Goal: Task Accomplishment & Management: Use online tool/utility

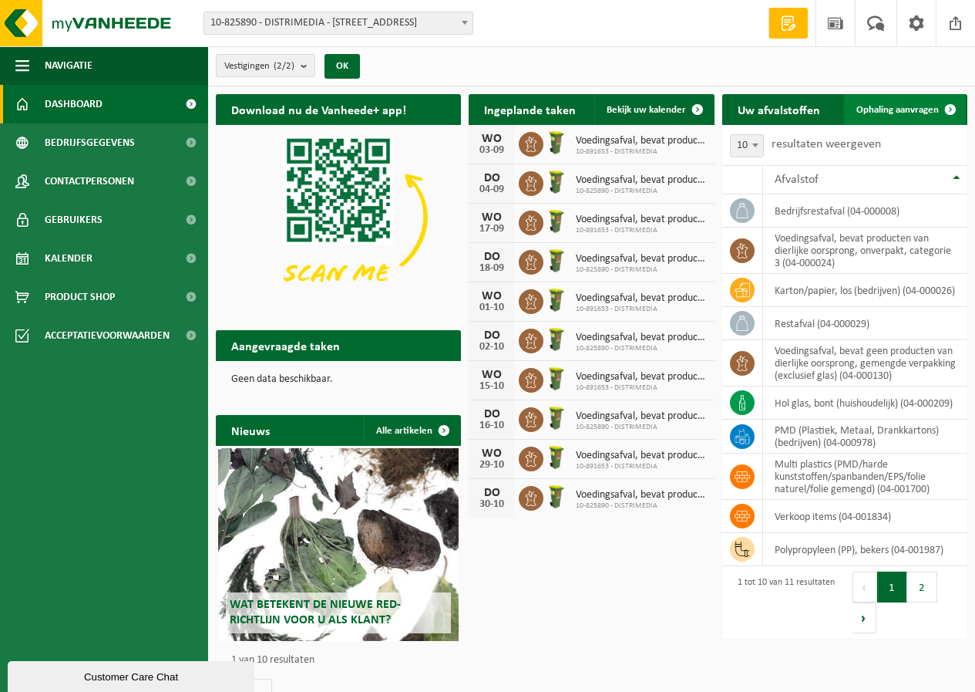
click at [888, 111] on span "Ophaling aanvragen" at bounding box center [898, 110] width 83 height 10
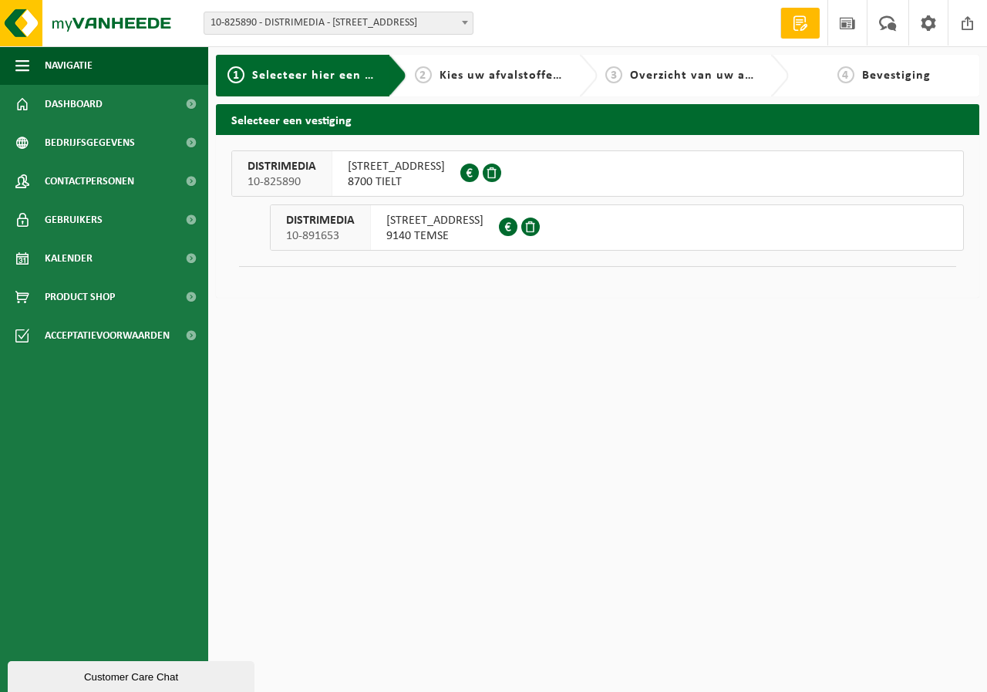
click at [385, 184] on span "8700 TIELT" at bounding box center [396, 181] width 97 height 15
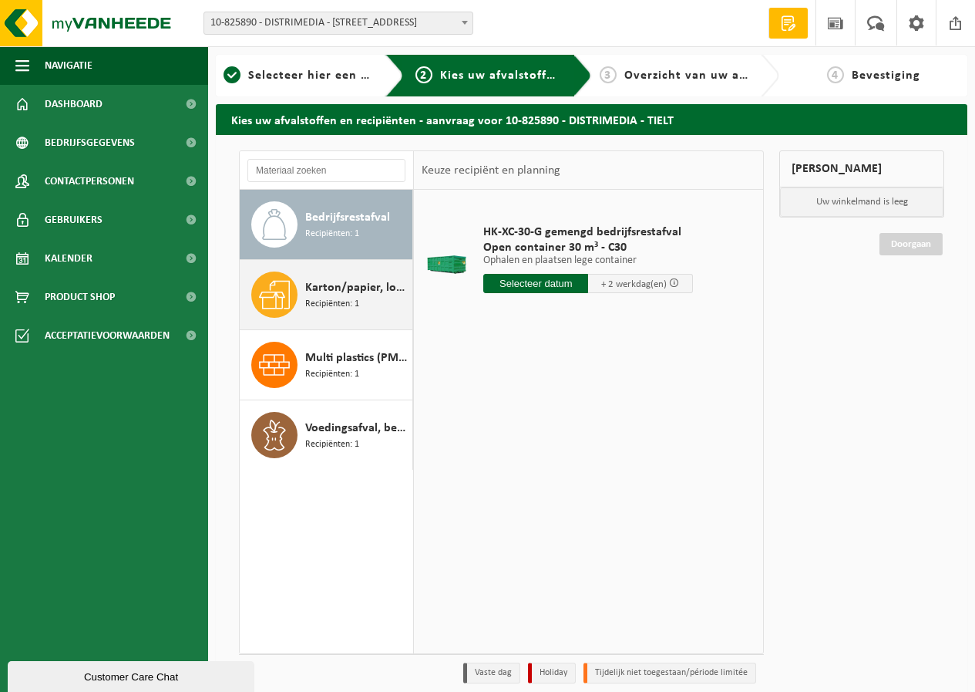
click at [359, 298] on div "Karton/papier, los (bedrijven) Recipiënten: 1" at bounding box center [356, 294] width 103 height 46
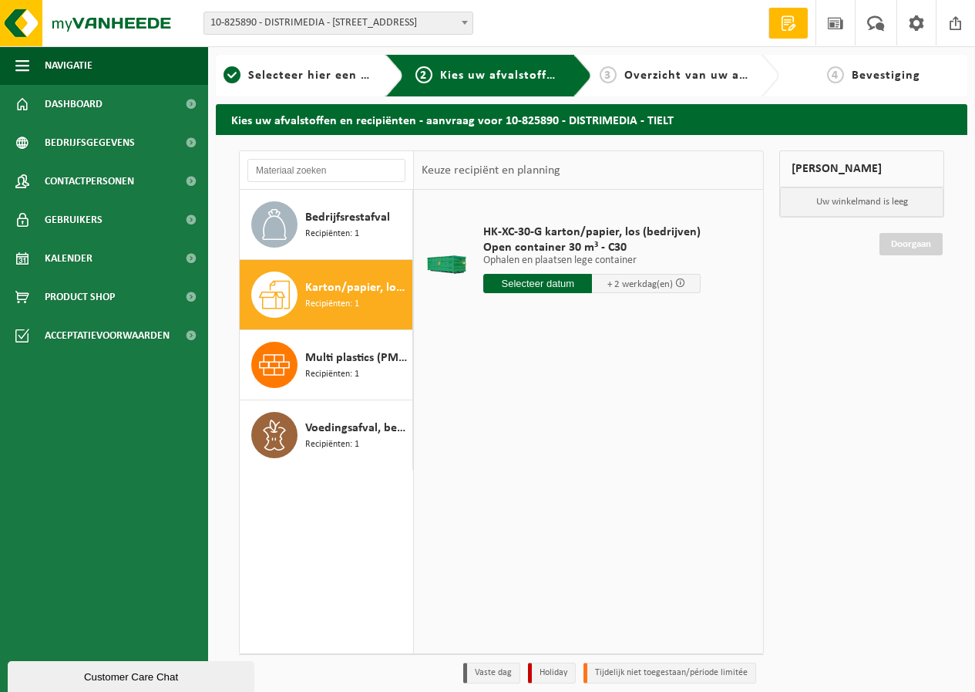
click at [532, 285] on input "text" at bounding box center [537, 283] width 109 height 19
click at [558, 473] on div "27" at bounding box center [552, 469] width 27 height 25
type input "Van 2025-08-27"
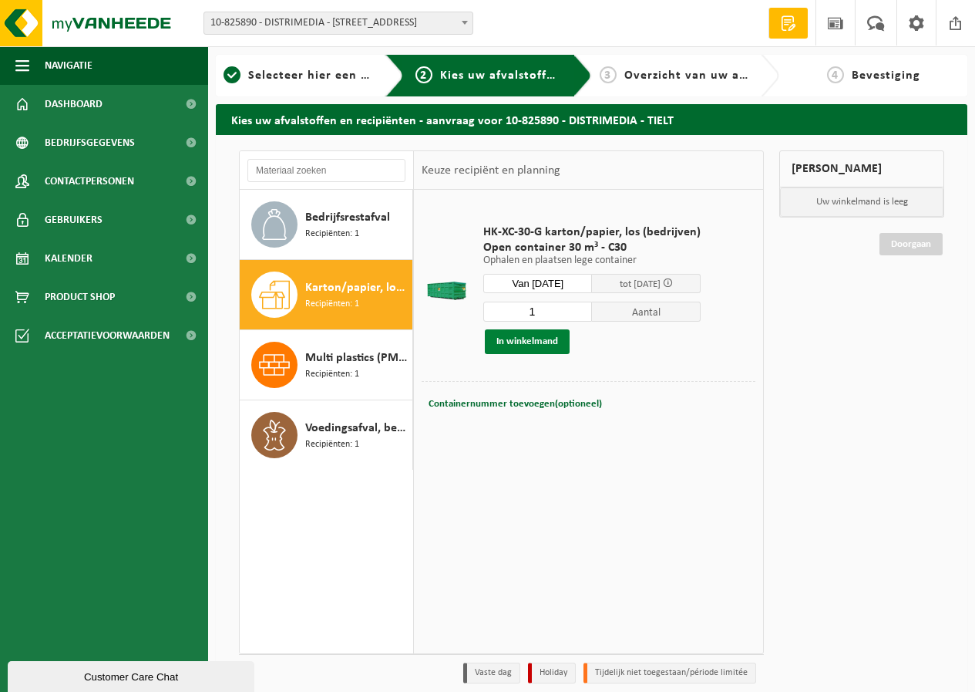
click at [503, 344] on button "In winkelmand" at bounding box center [527, 341] width 85 height 25
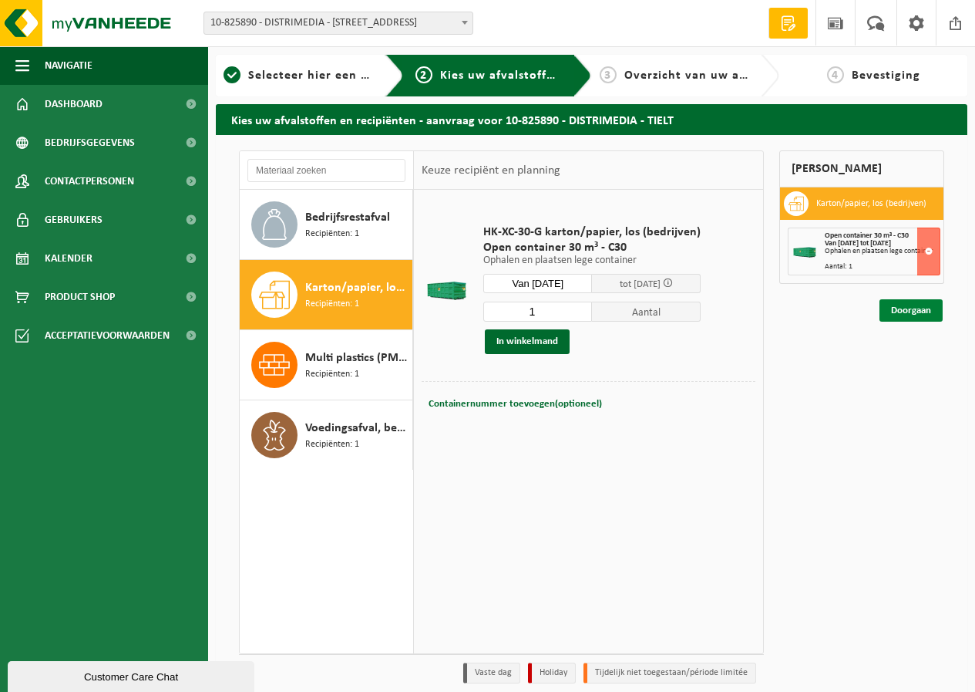
click at [910, 312] on link "Doorgaan" at bounding box center [911, 310] width 63 height 22
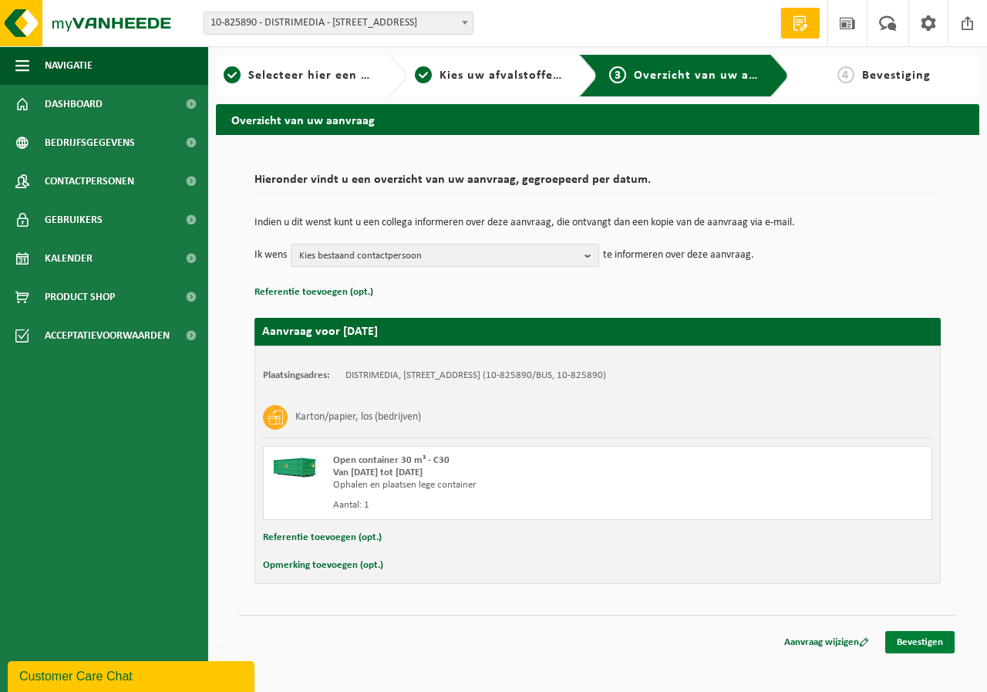
click at [904, 637] on link "Bevestigen" at bounding box center [919, 642] width 69 height 22
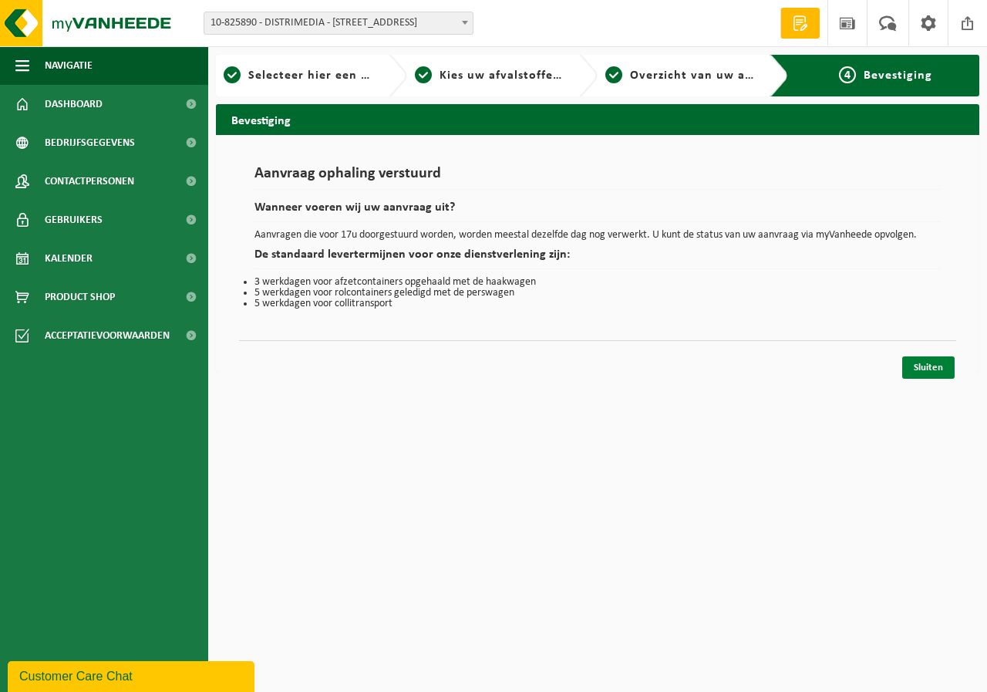
click at [919, 369] on link "Sluiten" at bounding box center [928, 367] width 52 height 22
